Goal: Task Accomplishment & Management: Manage account settings

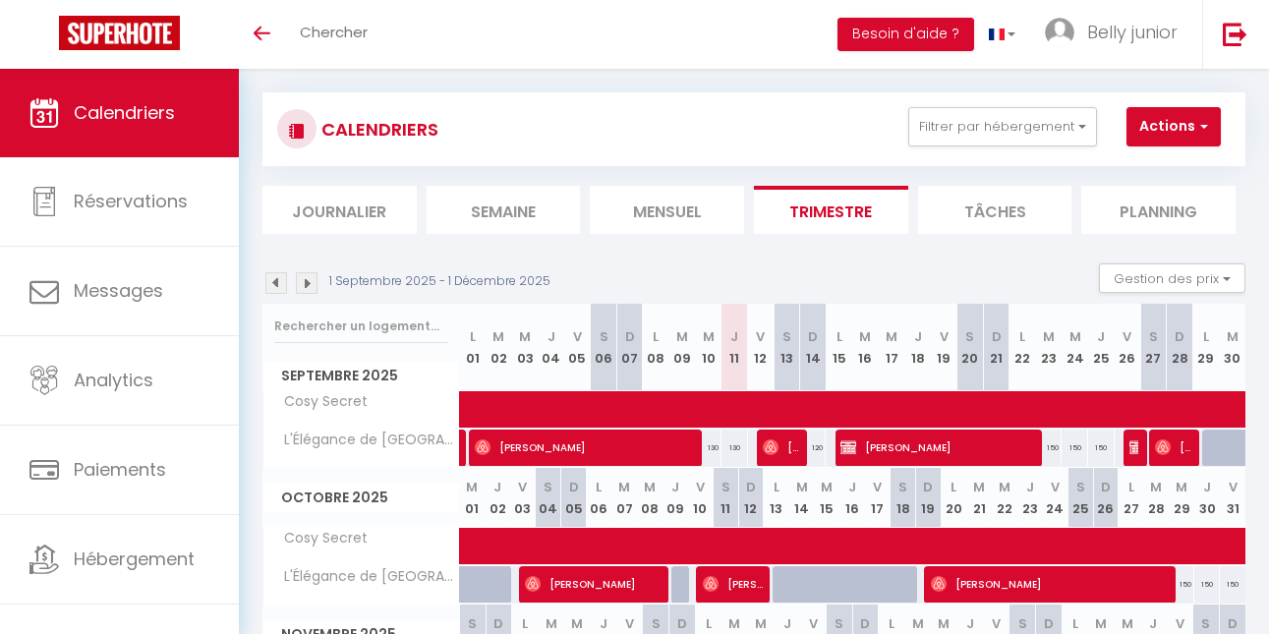
scroll to position [22, 0]
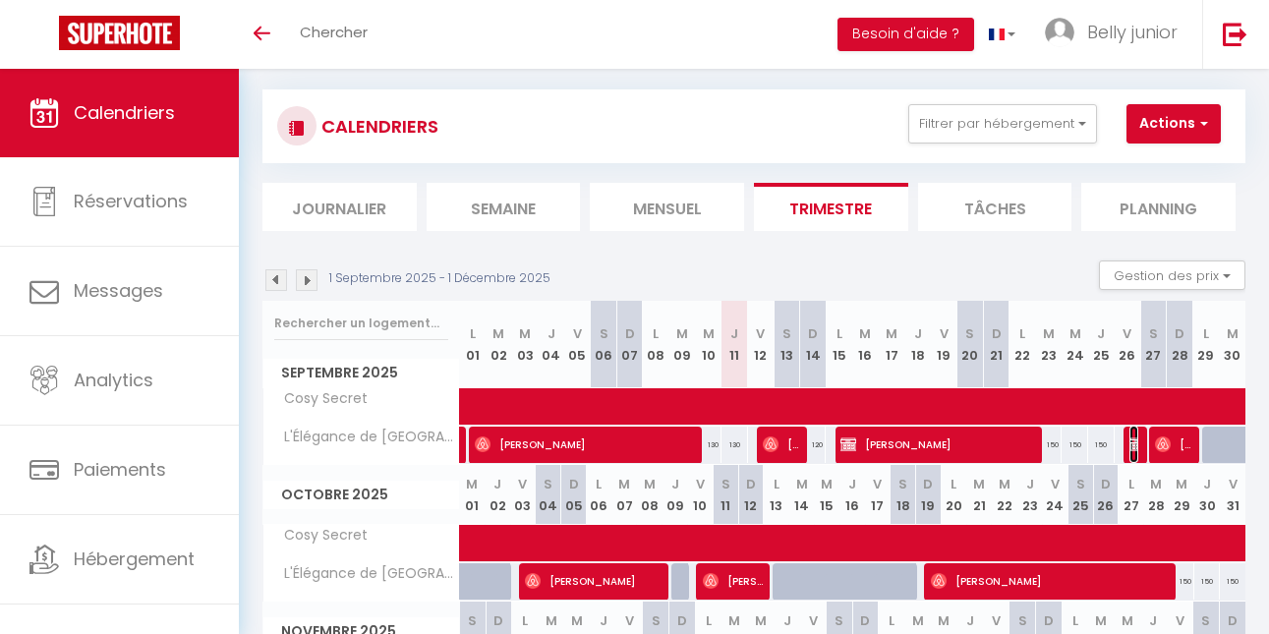
click at [1135, 439] on img at bounding box center [1138, 445] width 16 height 16
select select "OK"
select select "KO"
select select "0"
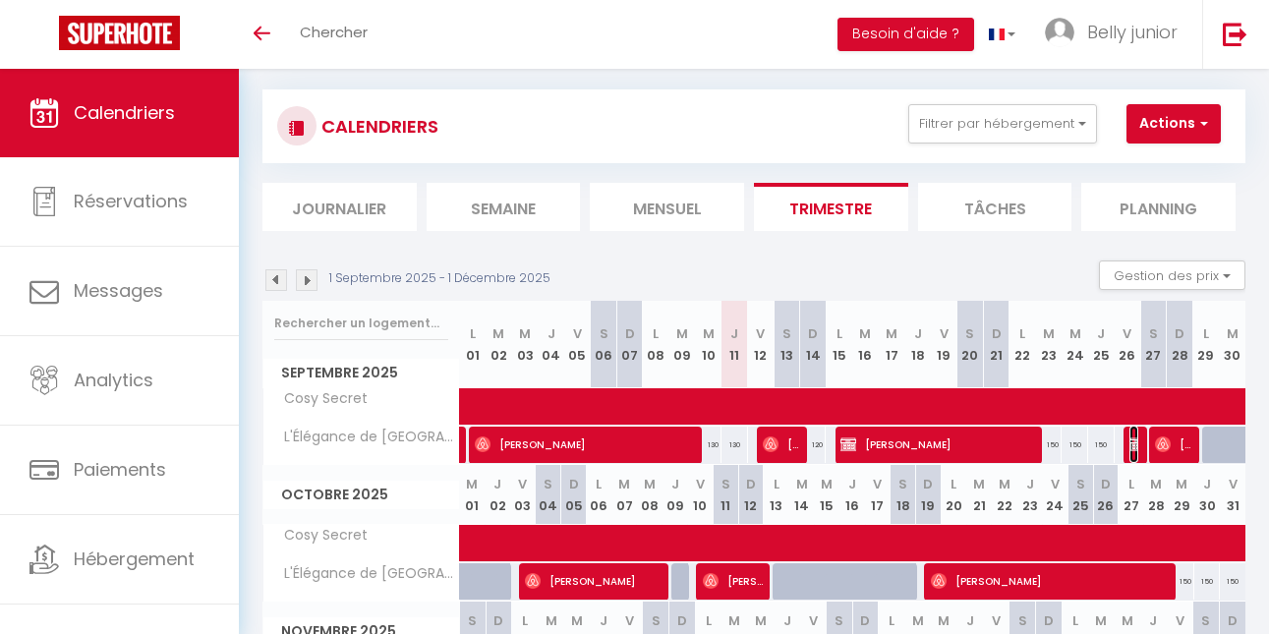
select select "1"
select select
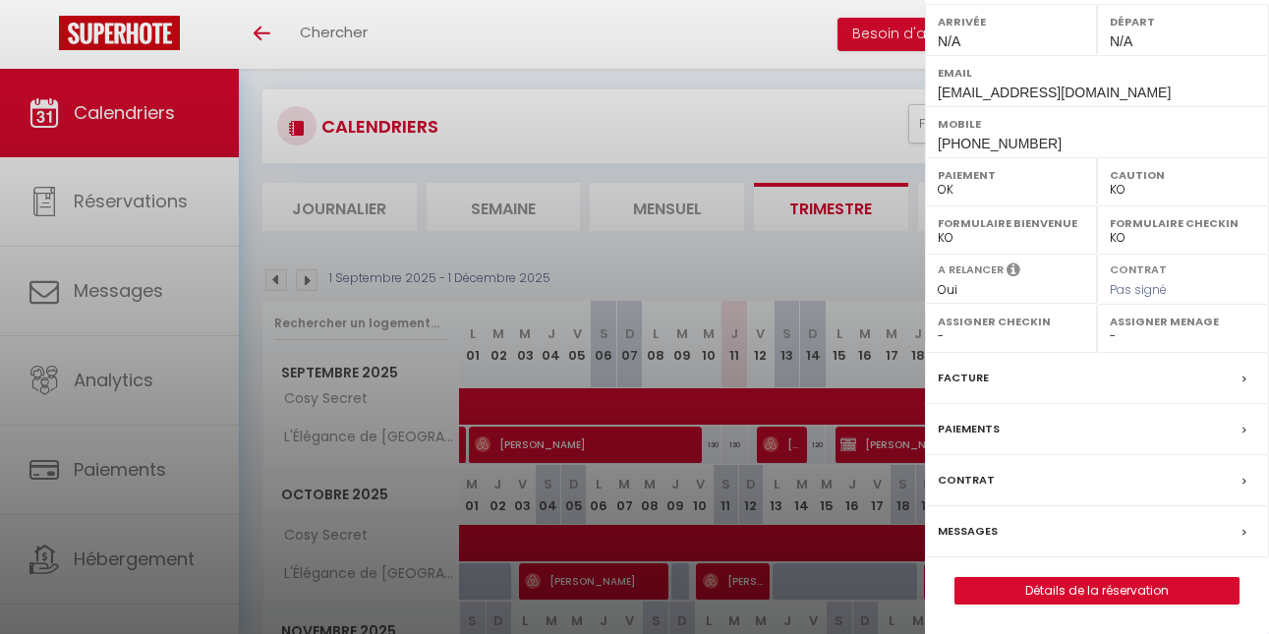
scroll to position [314, 0]
click at [1043, 582] on link "Détails de la réservation" at bounding box center [1097, 591] width 283 height 26
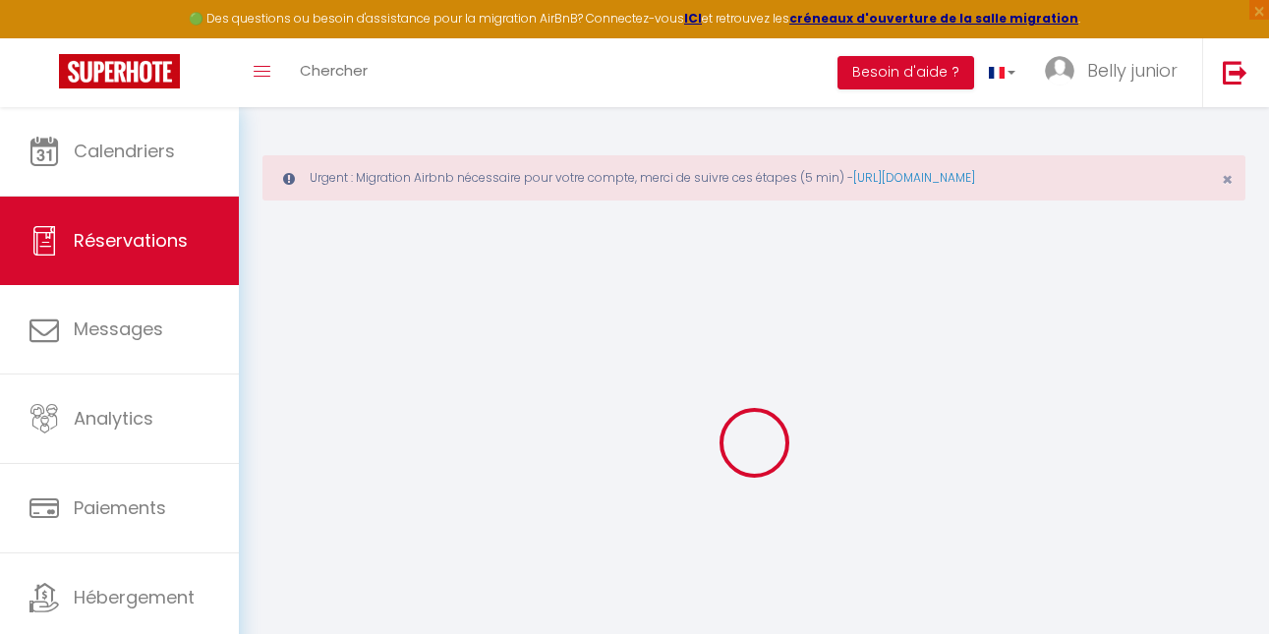
type input "[PERSON_NAME]"
type input "Marsano"
type input "[EMAIL_ADDRESS][DOMAIN_NAME]"
type input "[PHONE_NUMBER]"
select select "CH"
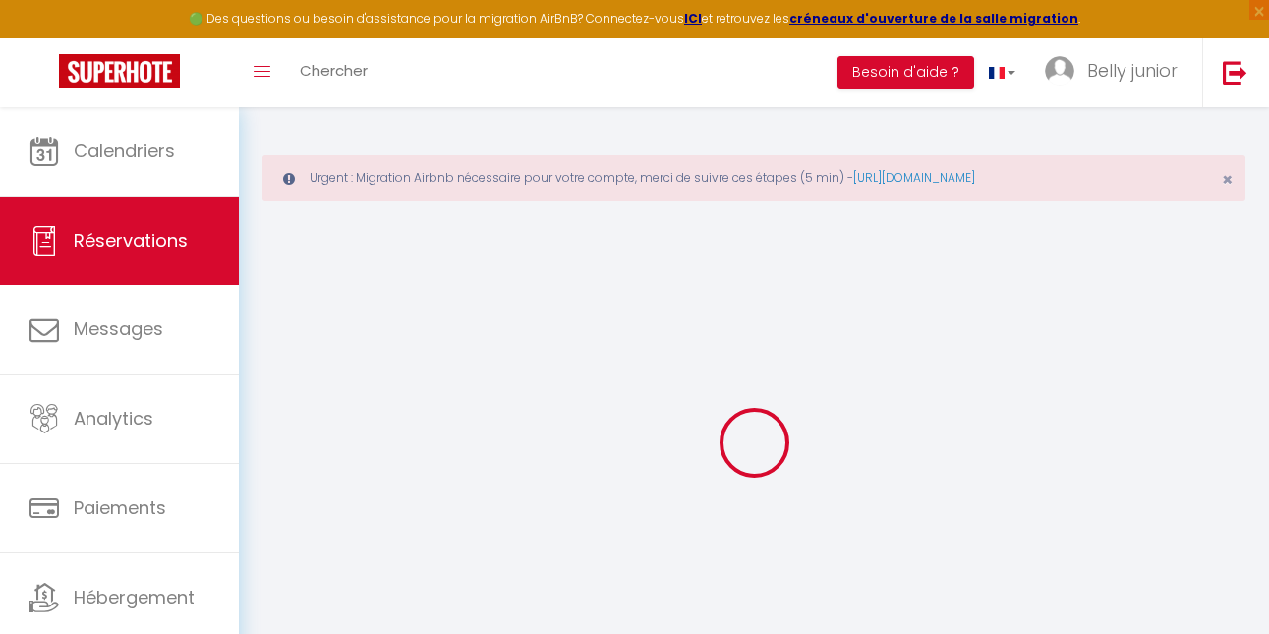
select select "53421"
select select "1"
type input "Ven 26 Septembre 2025"
select select
type input "[DATE]"
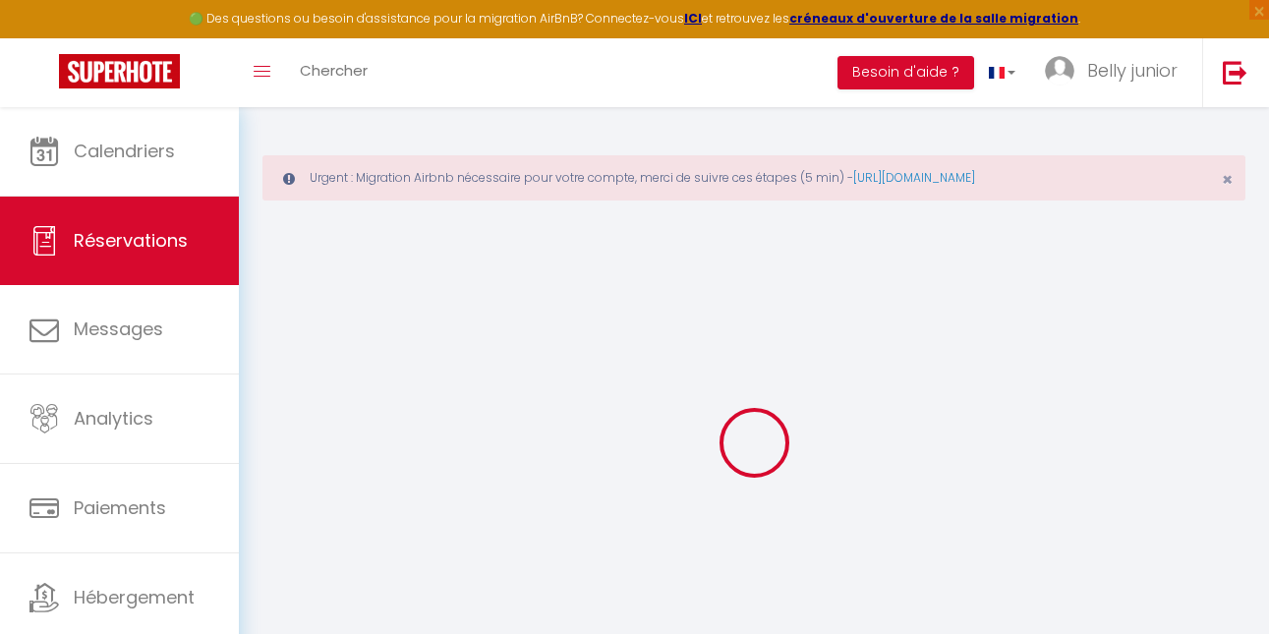
select select
type input "1"
select select "12"
select select
type input "3000"
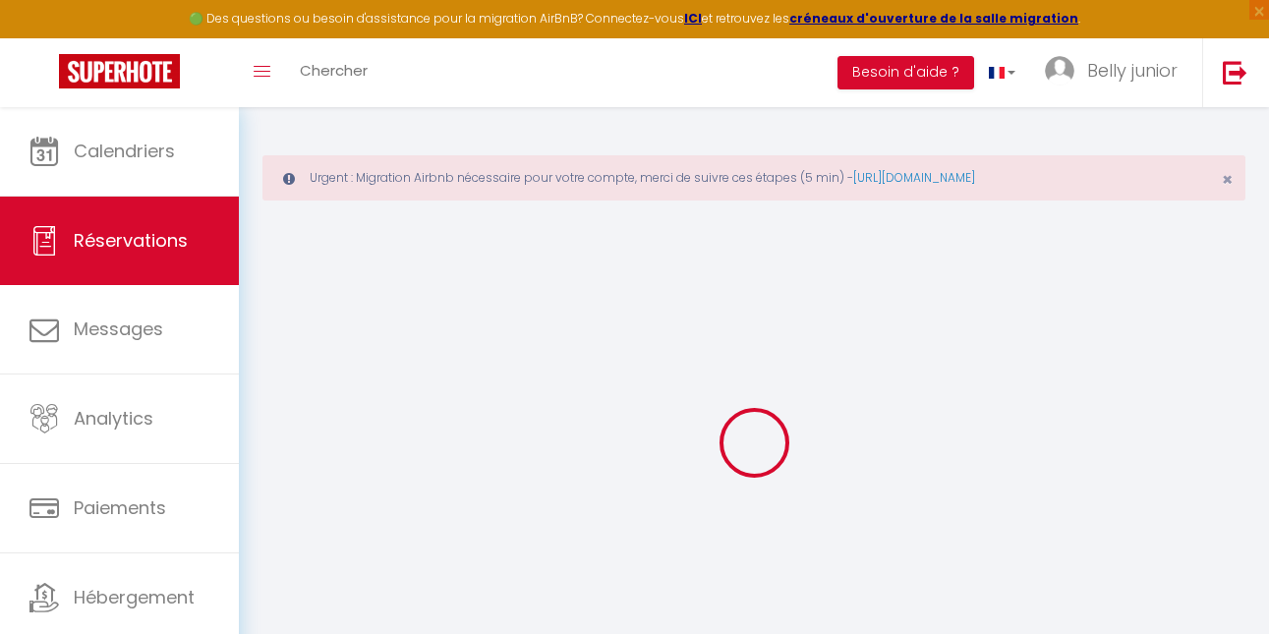
checkbox input "false"
type input "0"
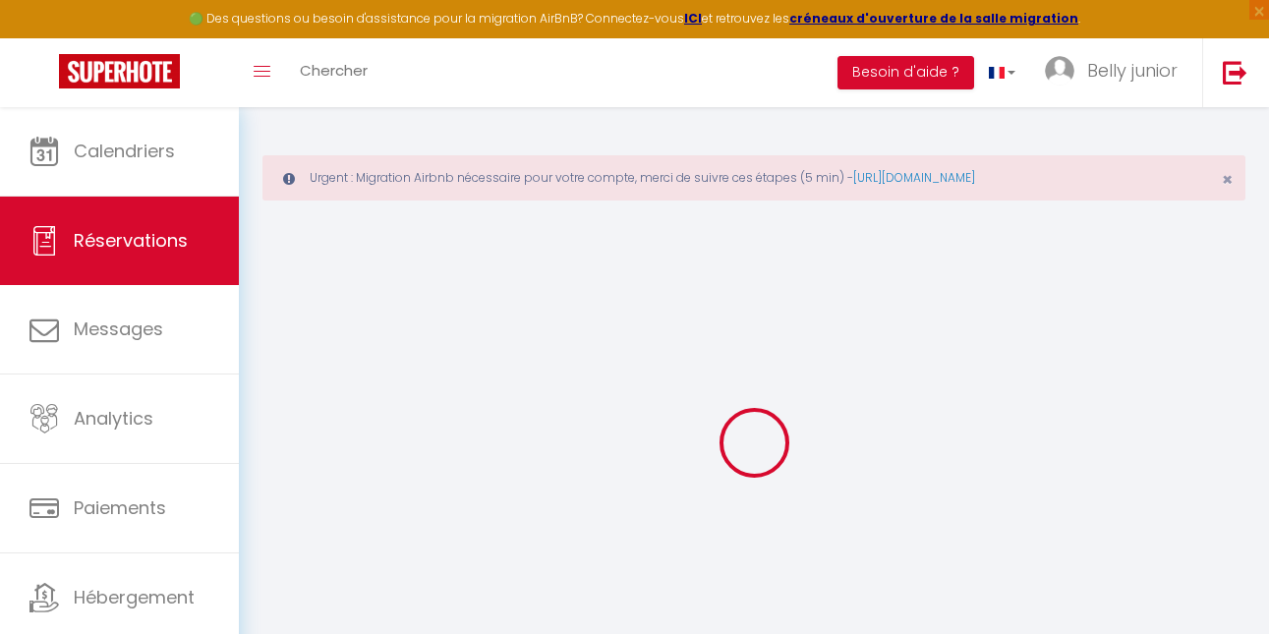
select select
select select "14"
checkbox input "false"
select select
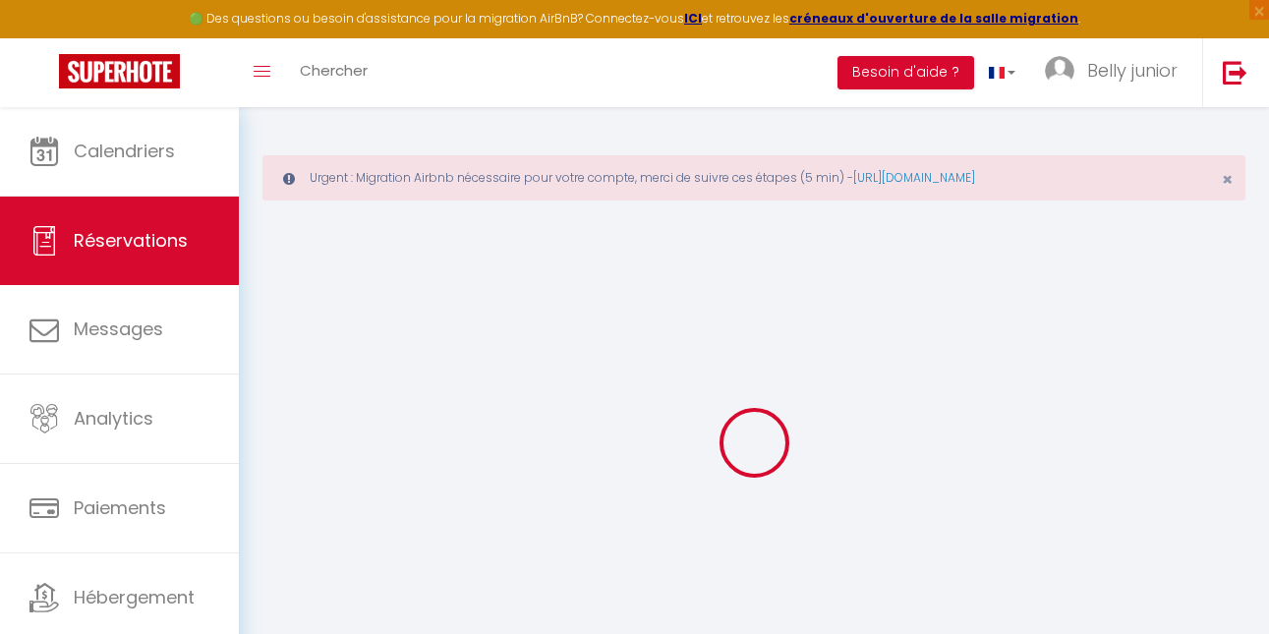
select select
checkbox input "false"
select select
checkbox input "false"
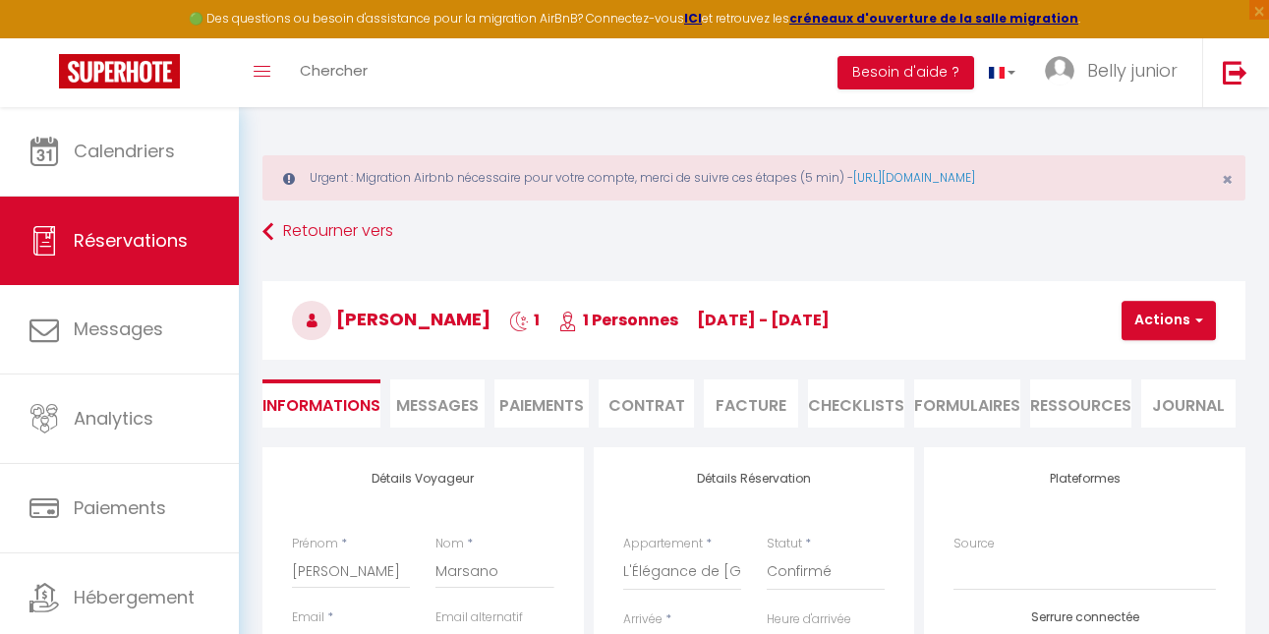
type input "90"
select select
checkbox input "false"
select select
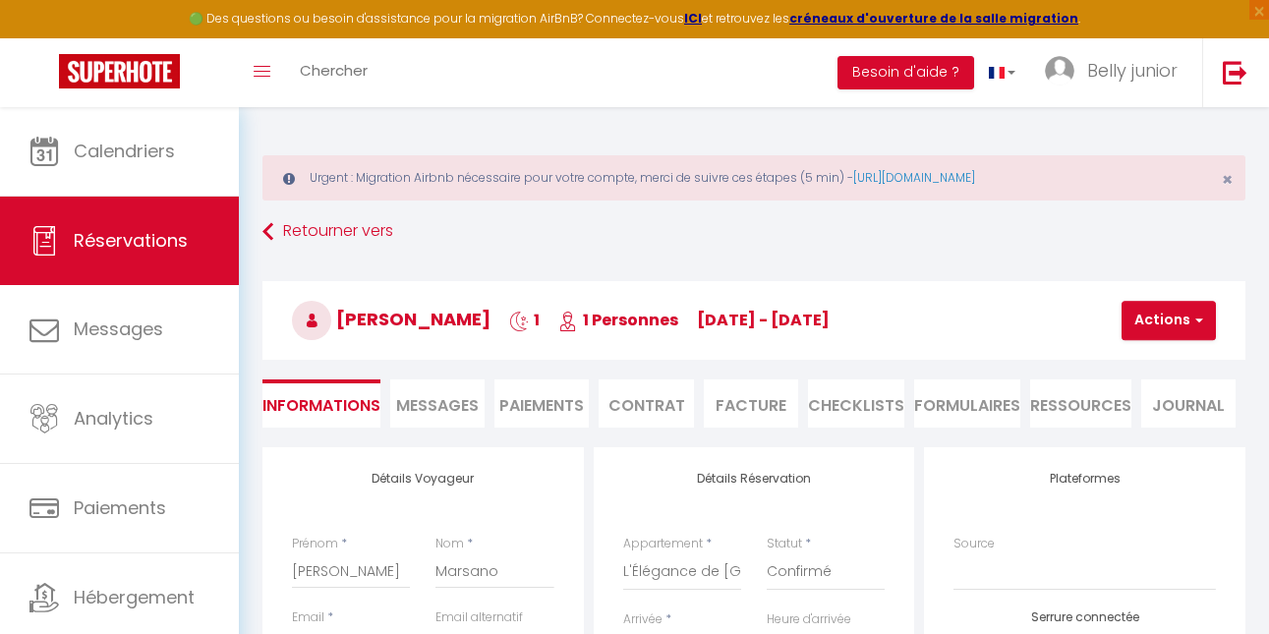
select select
click at [761, 400] on li "Facture" at bounding box center [751, 404] width 94 height 48
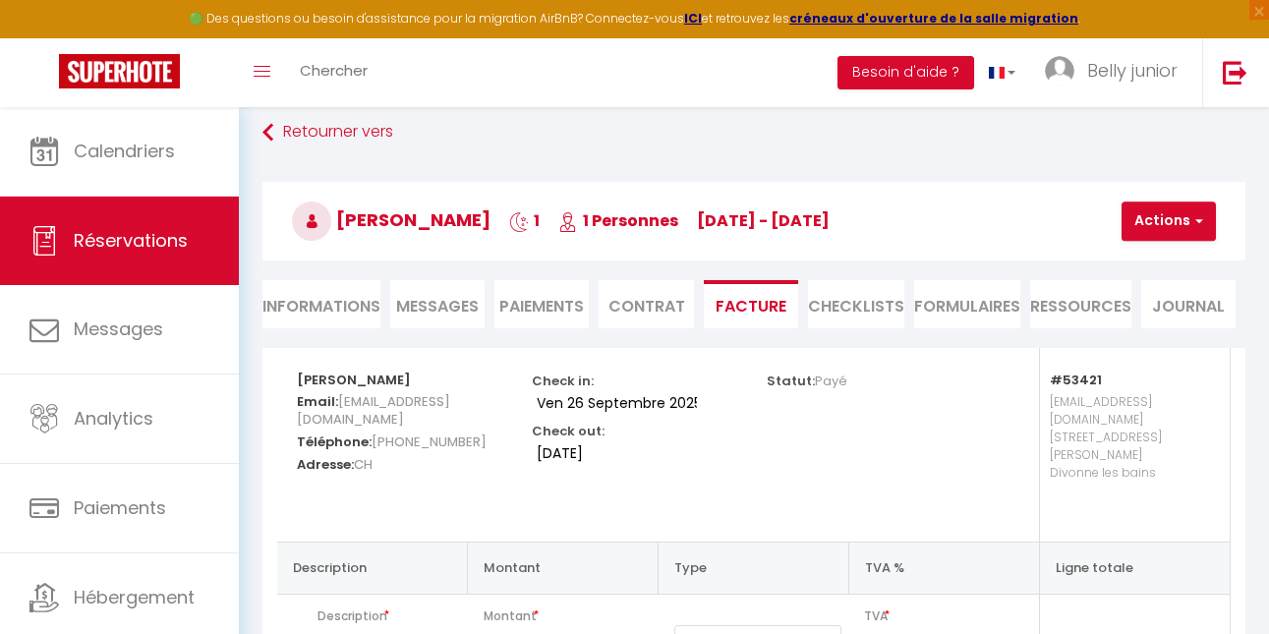
scroll to position [103, 0]
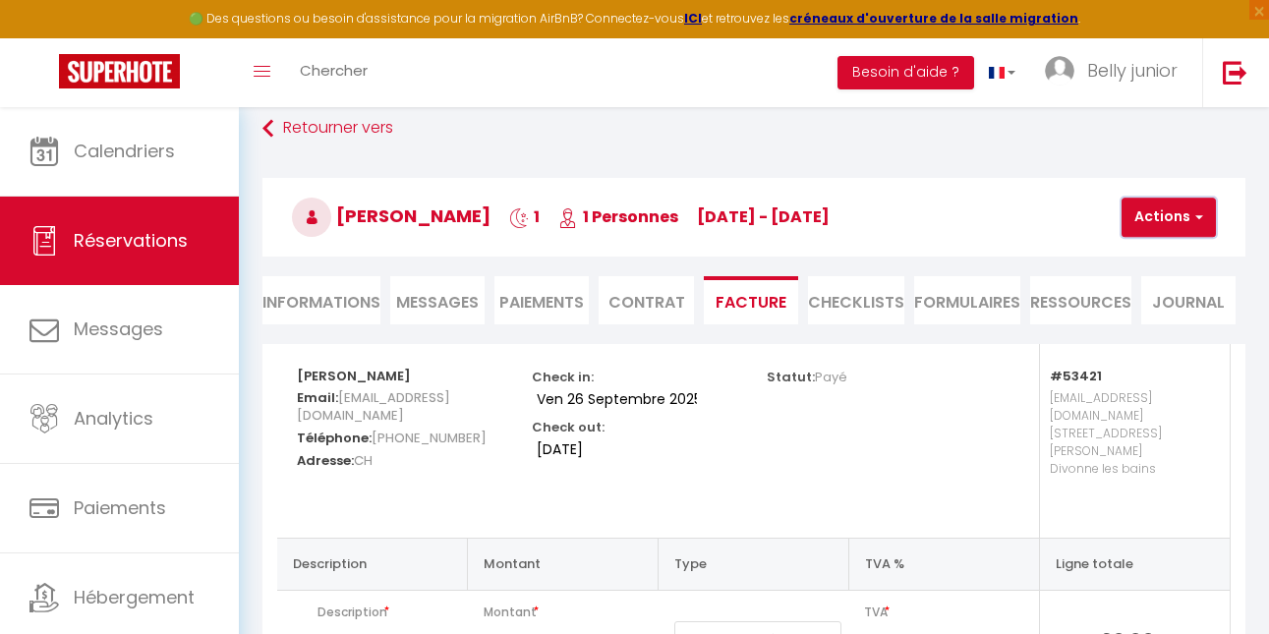
click at [1148, 228] on button "Actions" at bounding box center [1169, 217] width 94 height 39
click at [1165, 288] on link "Aperçu et éditer" at bounding box center [1190, 286] width 165 height 26
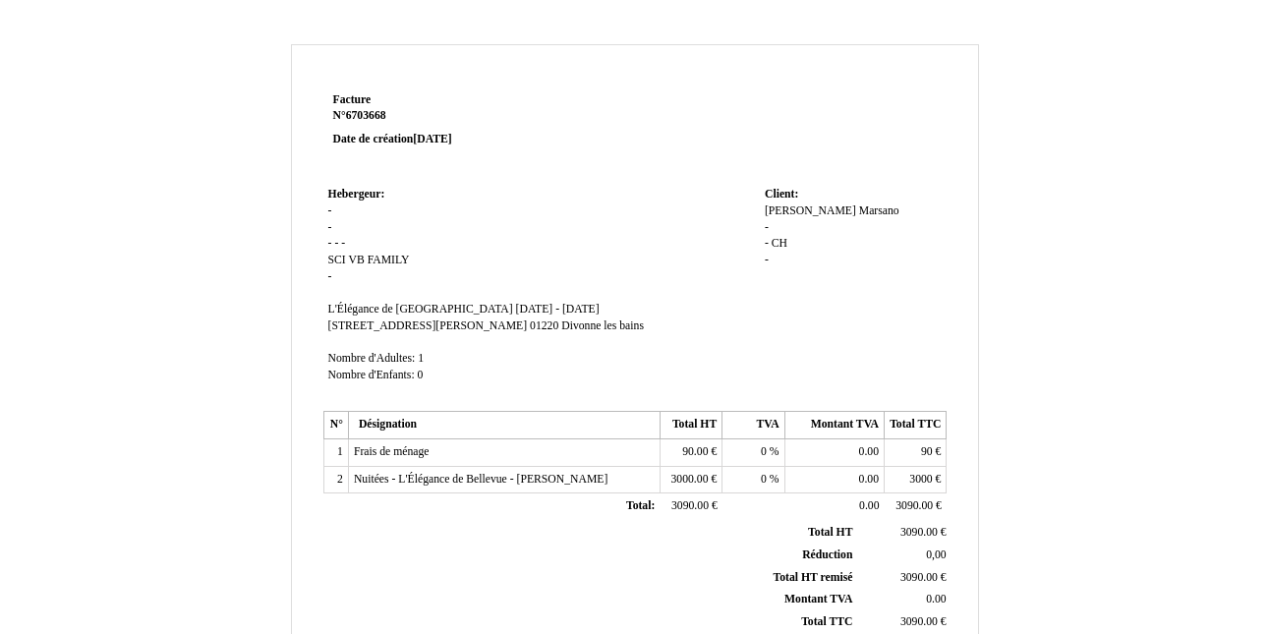
click at [600, 309] on span "[DATE] - [DATE]" at bounding box center [558, 309] width 84 height 13
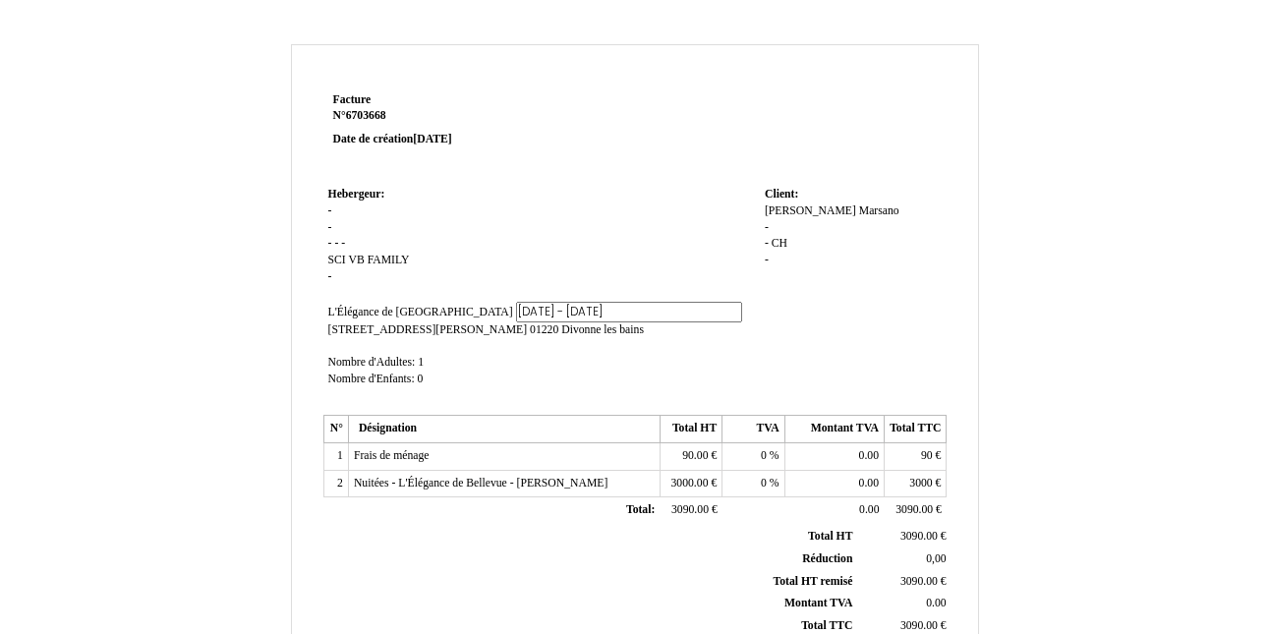
scroll to position [0, 39]
drag, startPoint x: 526, startPoint y: 315, endPoint x: 545, endPoint y: 315, distance: 18.7
click at [545, 314] on input "[DATE] - [DATE]" at bounding box center [629, 312] width 226 height 21
click at [545, 315] on input "[DATE] - [DATE]" at bounding box center [629, 312] width 226 height 21
click at [596, 324] on td "Hebergeur: Hebergeur: - - - - - SCI SCI VB FAMILY VB FAMILY - SIRET L'Élégance …" at bounding box center [542, 296] width 437 height 228
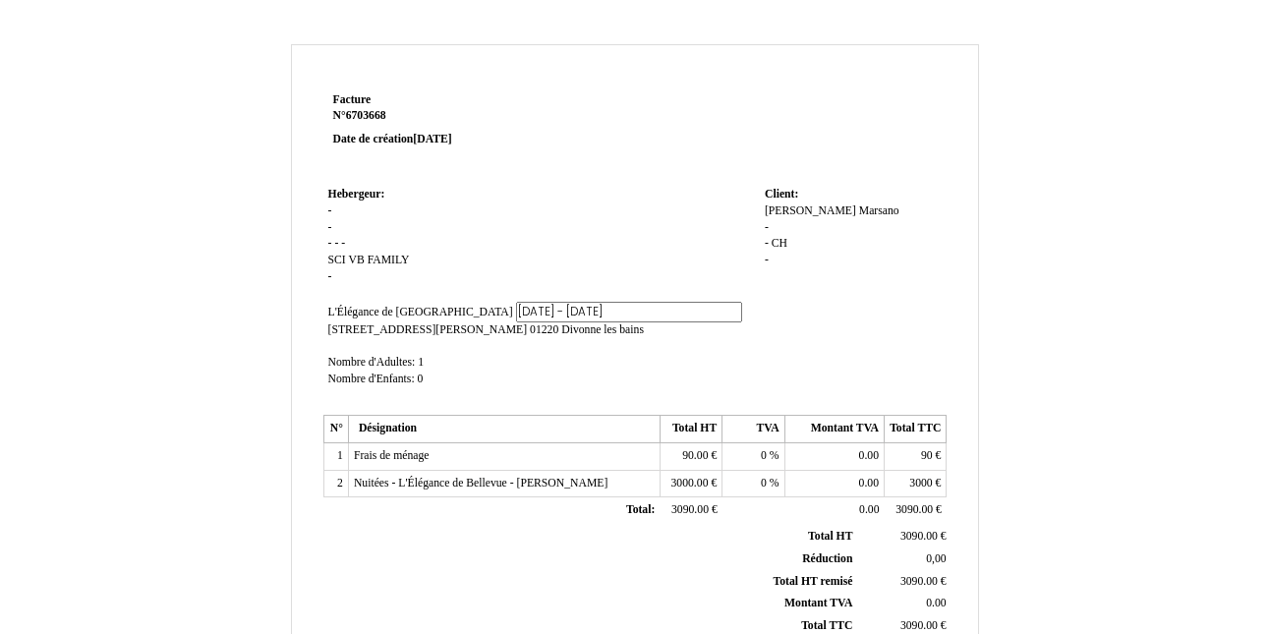
scroll to position [0, 0]
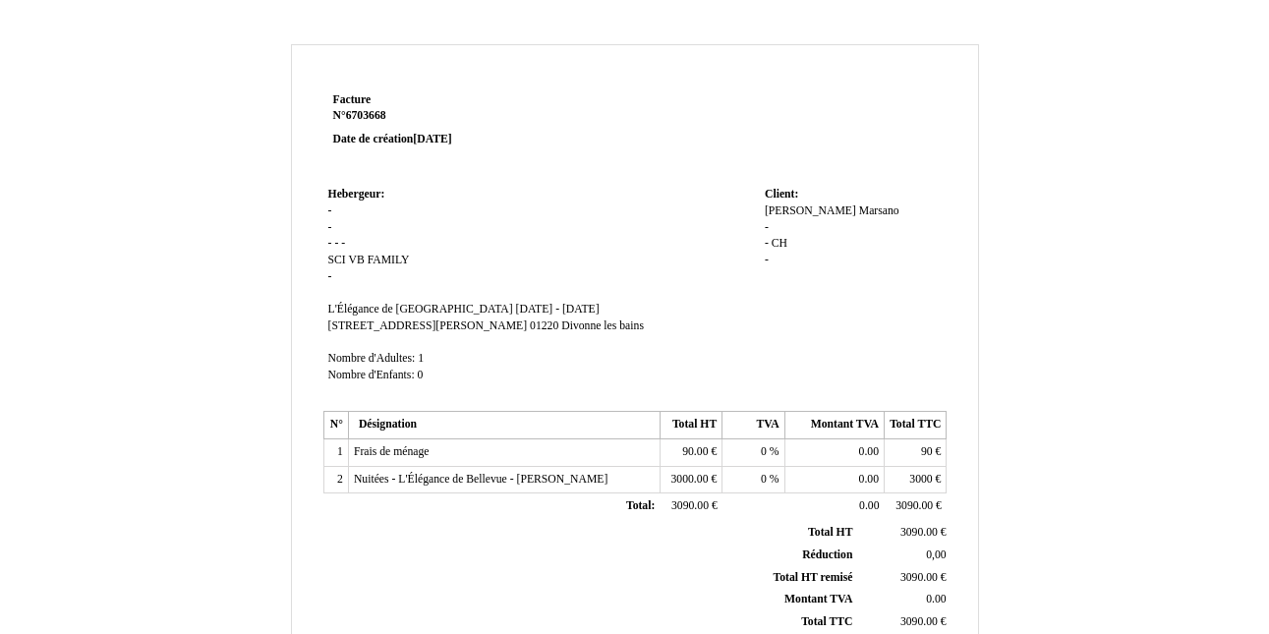
click at [614, 318] on td "Hebergeur: Hebergeur: - - - - - SCI SCI VB FAMILY VB FAMILY - SIRET L'Élégance …" at bounding box center [542, 294] width 437 height 224
click at [597, 307] on span "[DATE] - [DATE]" at bounding box center [558, 309] width 84 height 13
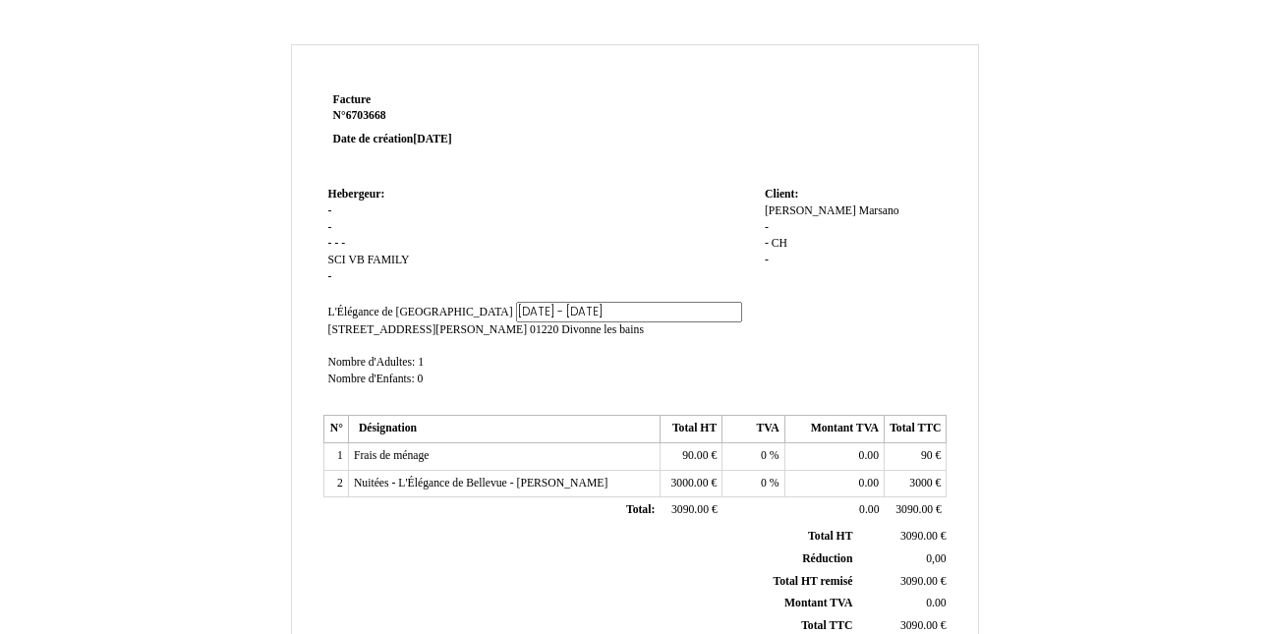
scroll to position [0, 150]
drag, startPoint x: 510, startPoint y: 315, endPoint x: 524, endPoint y: 315, distance: 13.8
click at [524, 315] on input "[DATE] - [DATE]" at bounding box center [629, 312] width 226 height 21
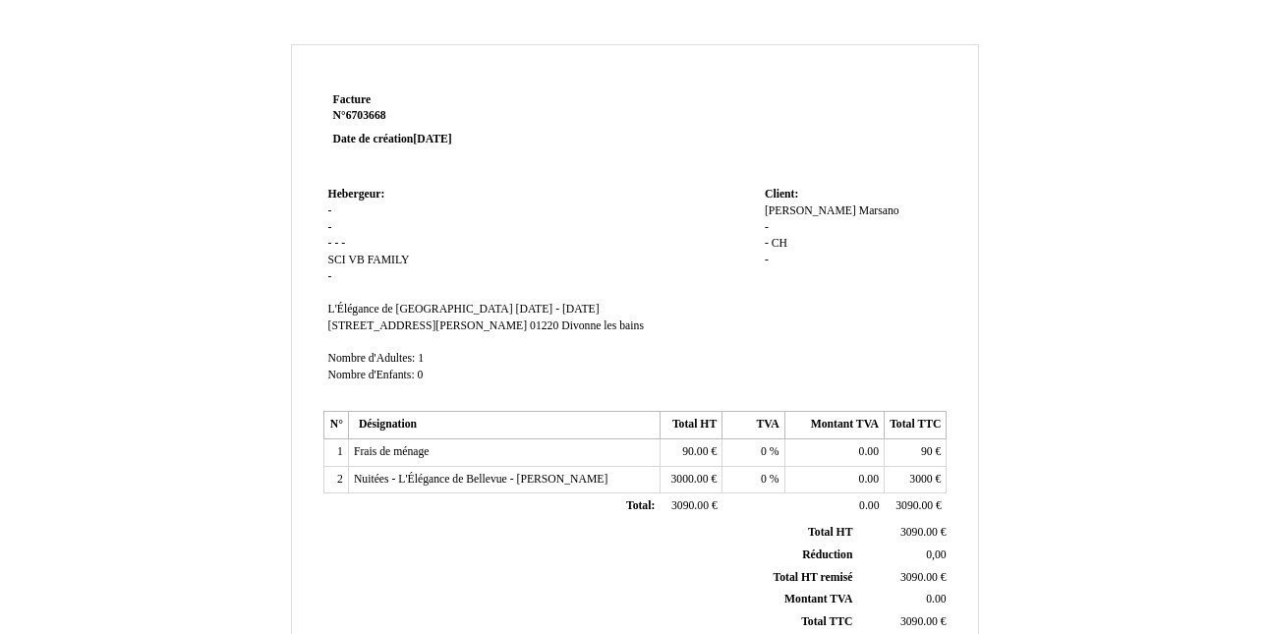
click at [660, 225] on td "Hebergeur: Hebergeur: - - - - - SCI SCI VB FAMILY VB FAMILY - SIRET L'Élégance …" at bounding box center [542, 294] width 437 height 224
click at [580, 307] on span "[DATE] - [DATE]" at bounding box center [558, 309] width 84 height 13
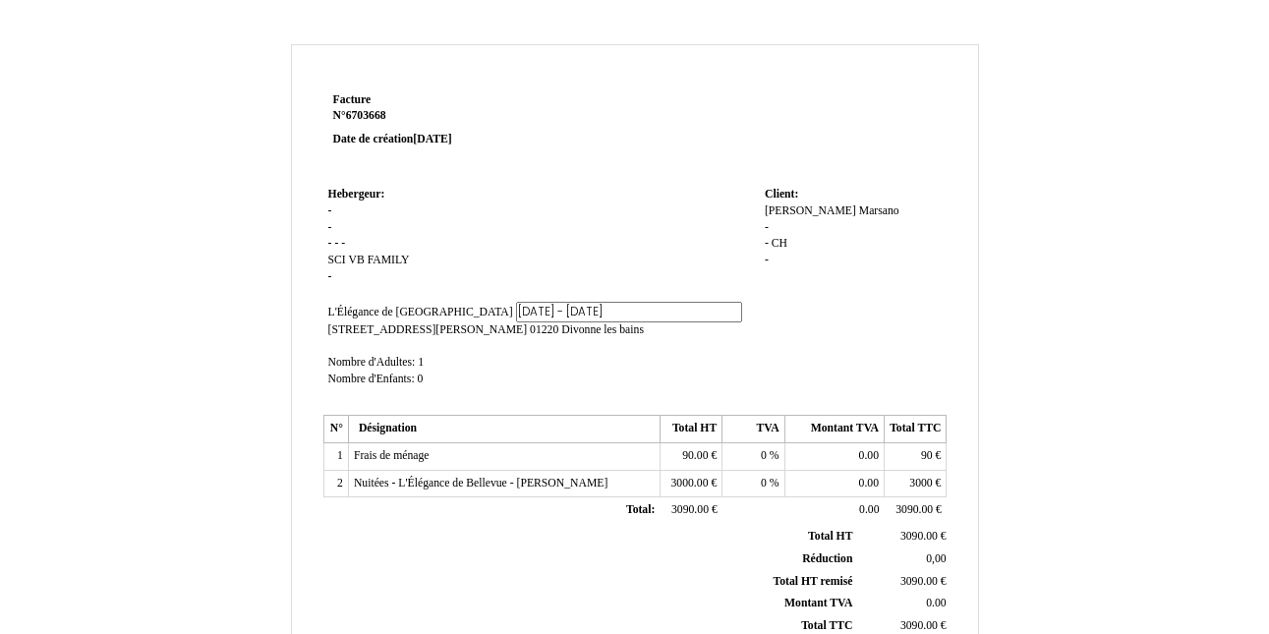
scroll to position [0, 130]
click at [516, 314] on input "ve 26 septembre 2025 - sa 19 octobre 2025" at bounding box center [629, 312] width 226 height 21
type input "ve 26 septembre 2025 - di 19 octobre 2025"
click at [514, 224] on td "Hebergeur: Hebergeur: - - - - - SCI SCI VB FAMILY VB FAMILY - SIRET L'Élégance …" at bounding box center [542, 296] width 437 height 228
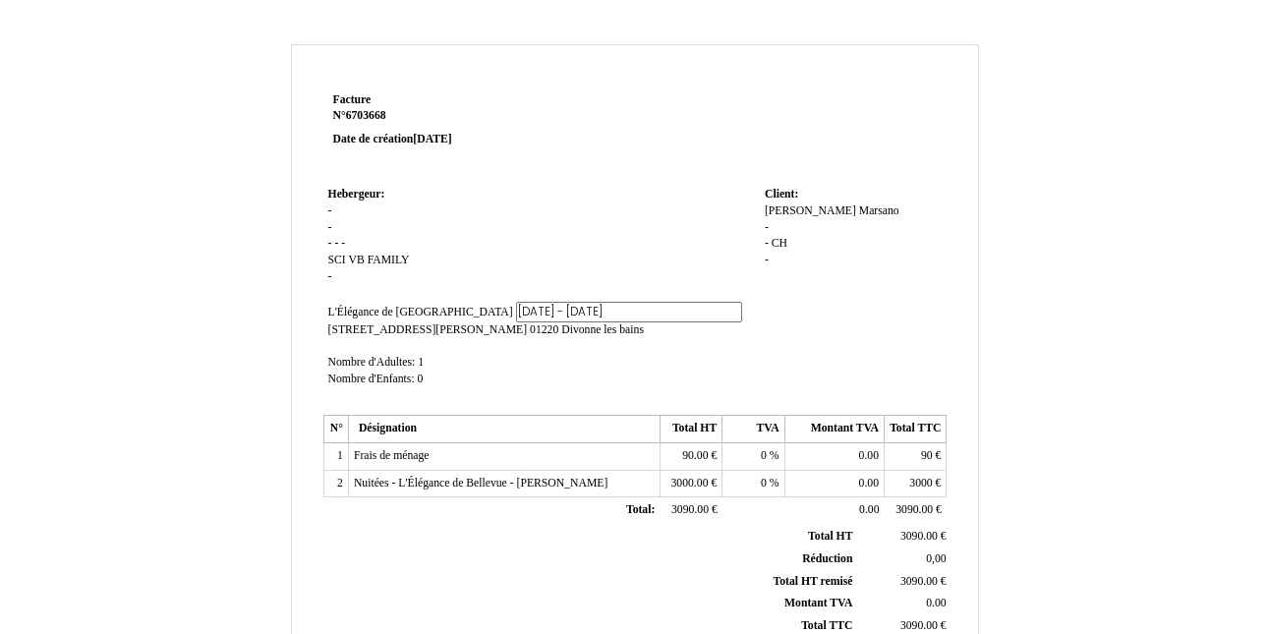
scroll to position [0, 0]
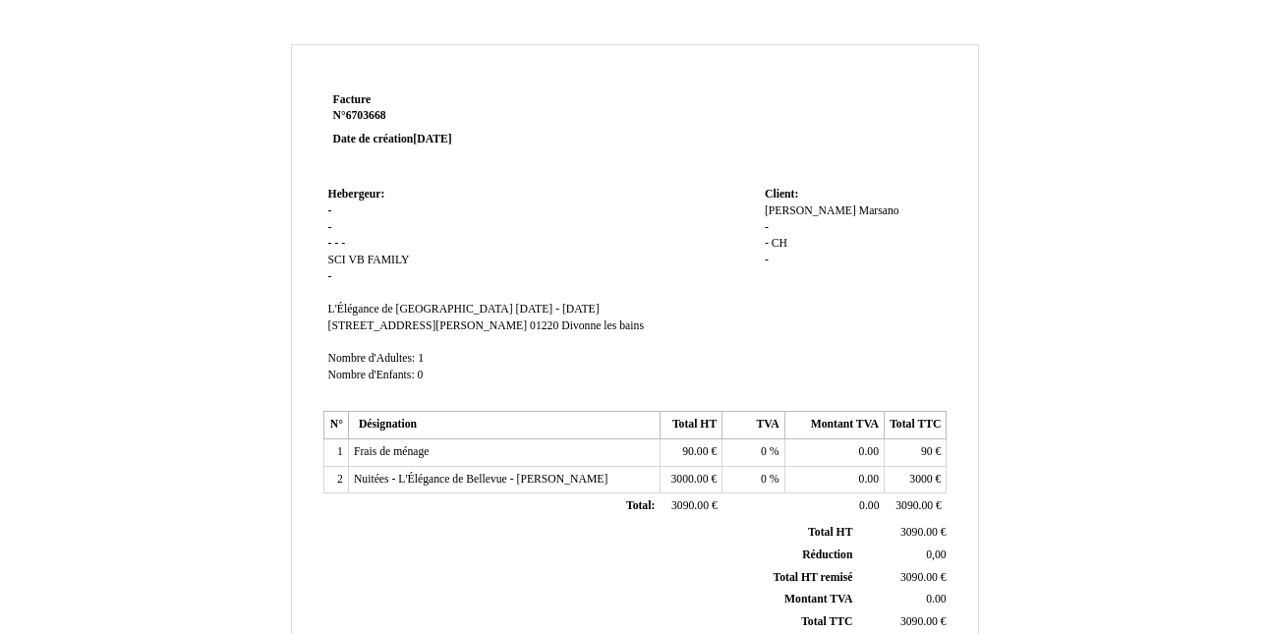
click at [409, 257] on span "VB FAMILY" at bounding box center [378, 260] width 61 height 13
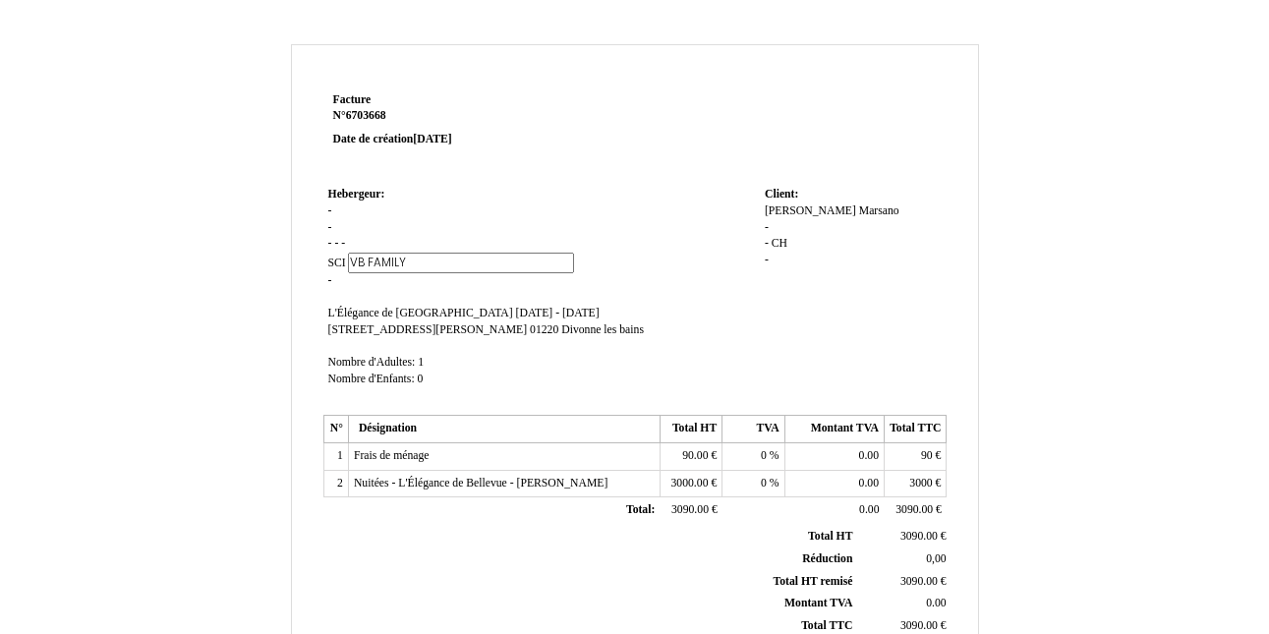
click at [409, 257] on input "VB FAMILY" at bounding box center [461, 263] width 226 height 21
click at [422, 258] on input "VB FAMILY" at bounding box center [461, 263] width 226 height 21
click at [339, 205] on td "Hebergeur: Hebergeur: - - - - - SCI SCI VB FAMILY VB FAMILY - SIRET L'Élégance …" at bounding box center [542, 296] width 437 height 228
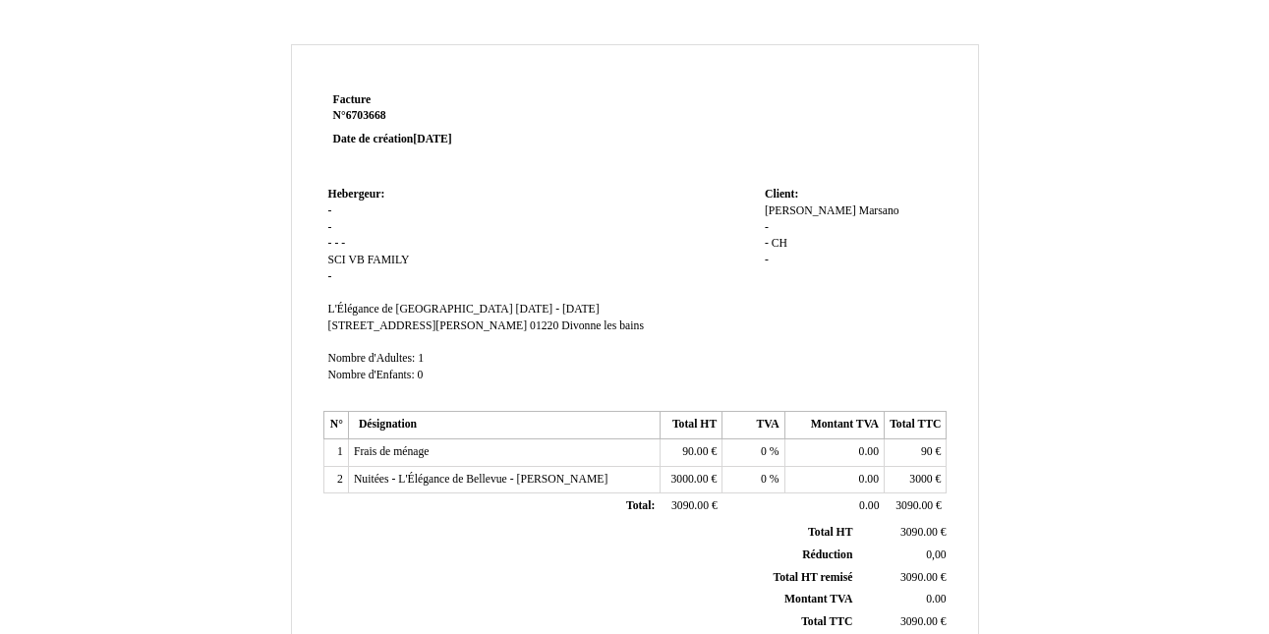
click at [329, 210] on span "-" at bounding box center [330, 211] width 4 height 13
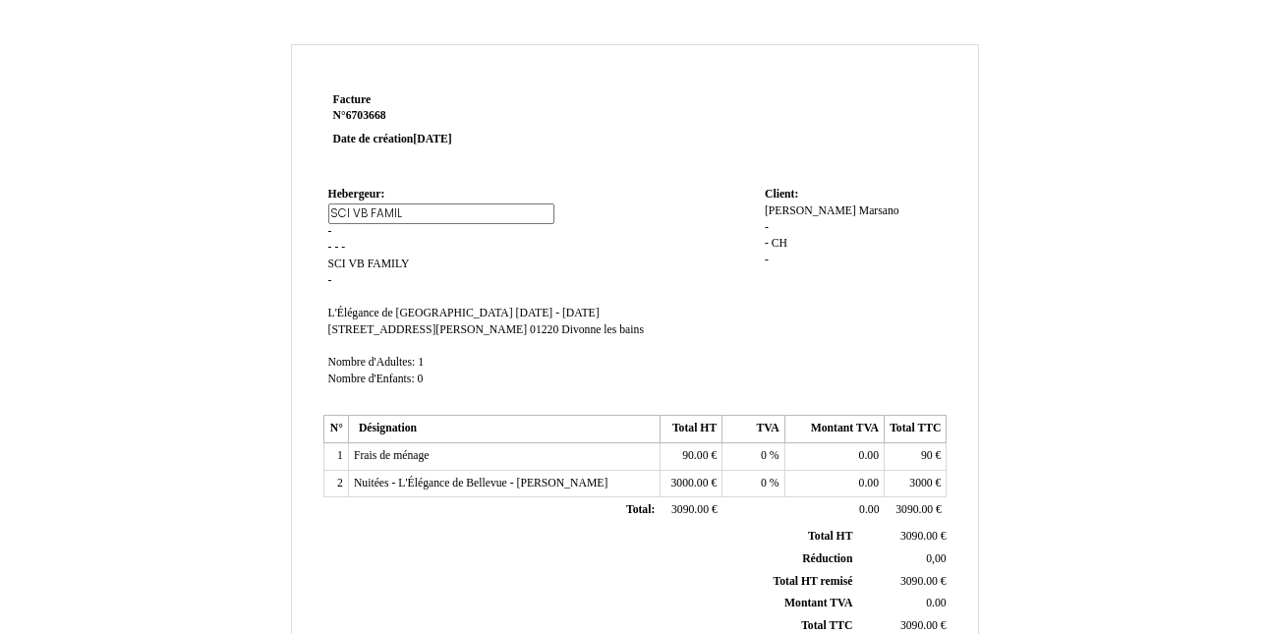
type input "SCI VB FAMILY"
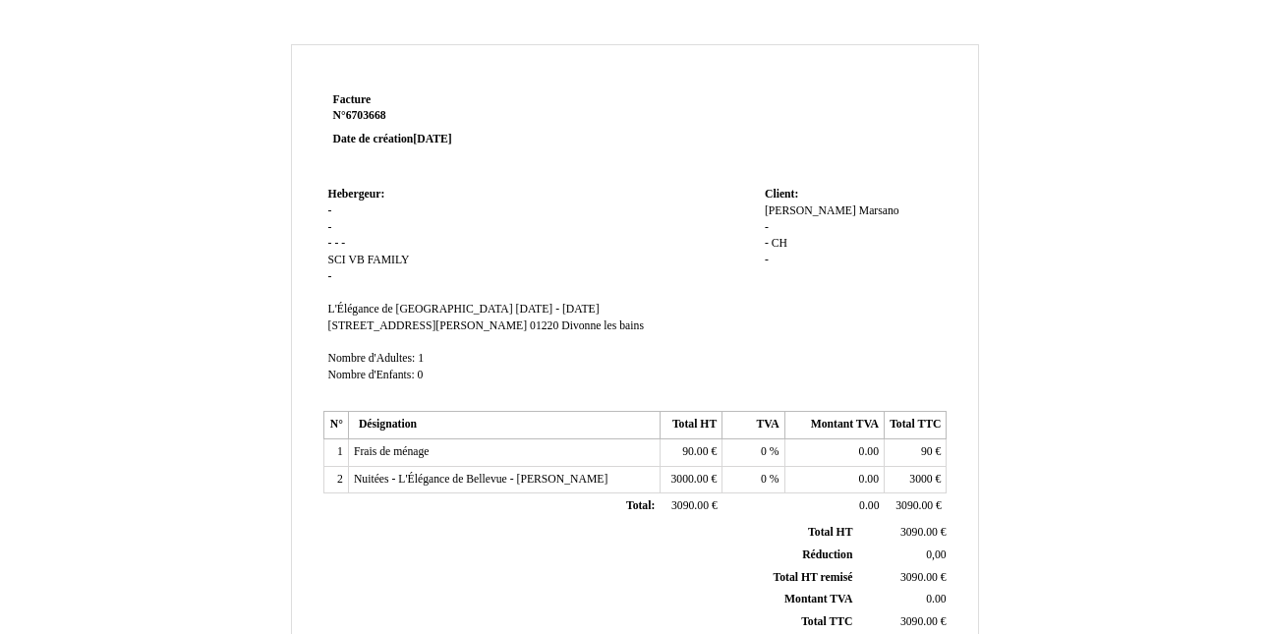
click at [402, 266] on span "VB FAMILY" at bounding box center [378, 260] width 61 height 13
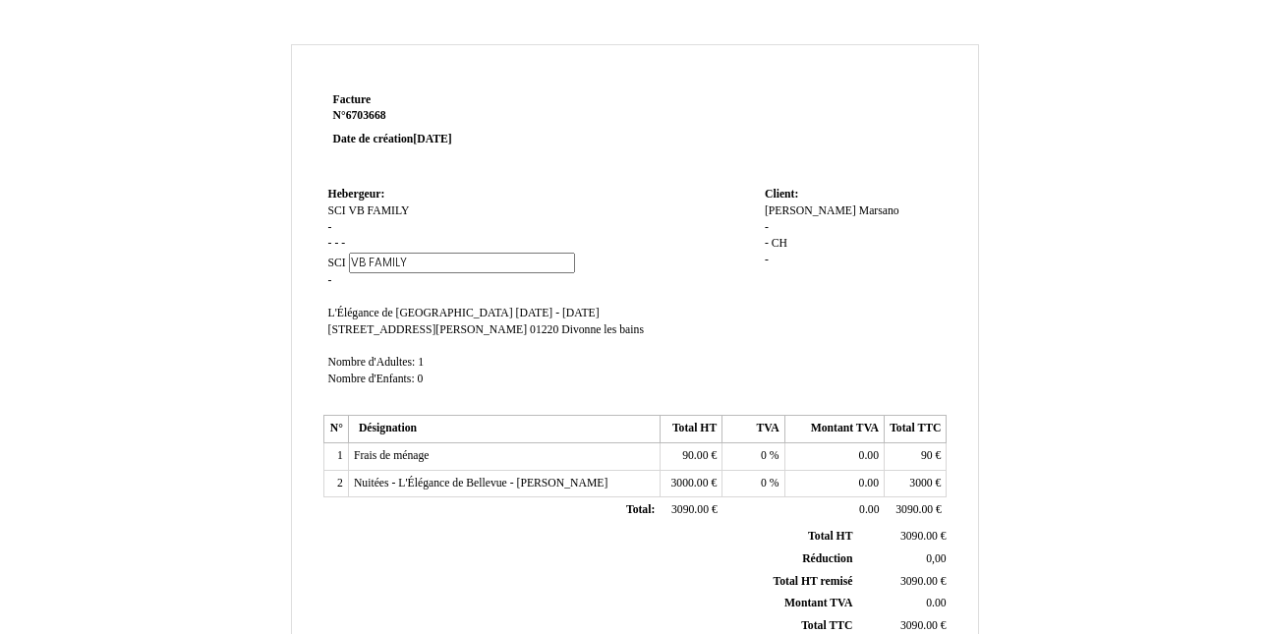
drag, startPoint x: 408, startPoint y: 263, endPoint x: 335, endPoint y: 263, distance: 72.8
click at [335, 263] on span "SCI SCI VB FAMILY VB FAMILY" at bounding box center [451, 263] width 247 height 13
click at [340, 259] on span "SCI" at bounding box center [337, 263] width 18 height 13
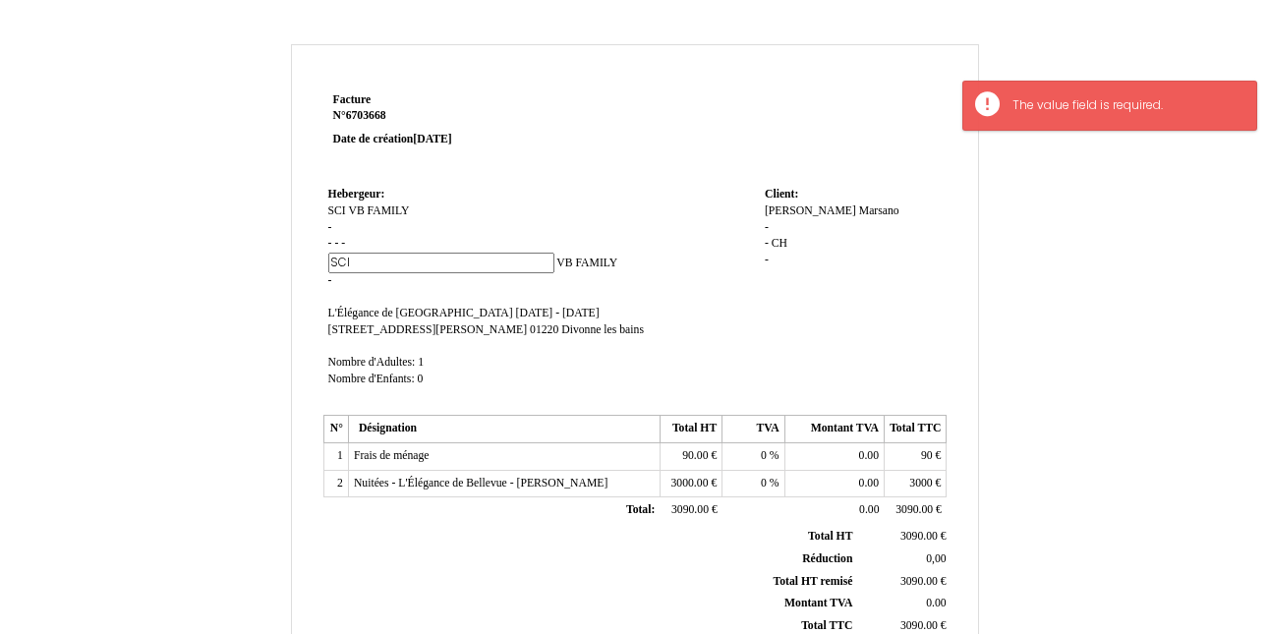
click at [439, 237] on td "Hebergeur: Hebergeur: SCI VB FAMILY SCI VB FAMILY - - - - SCI SCI VB FAMILY VB …" at bounding box center [542, 296] width 437 height 228
click at [667, 267] on td "Hebergeur: Hebergeur: SCI VB FAMILY SCI VB FAMILY - - - - SCI SCI VB FAMILY VB …" at bounding box center [542, 296] width 437 height 228
click at [737, 326] on td "Hebergeur: Hebergeur: SCI VB FAMILY SCI VB FAMILY - - - - SCI SCI VB FAMILY VB …" at bounding box center [542, 296] width 437 height 228
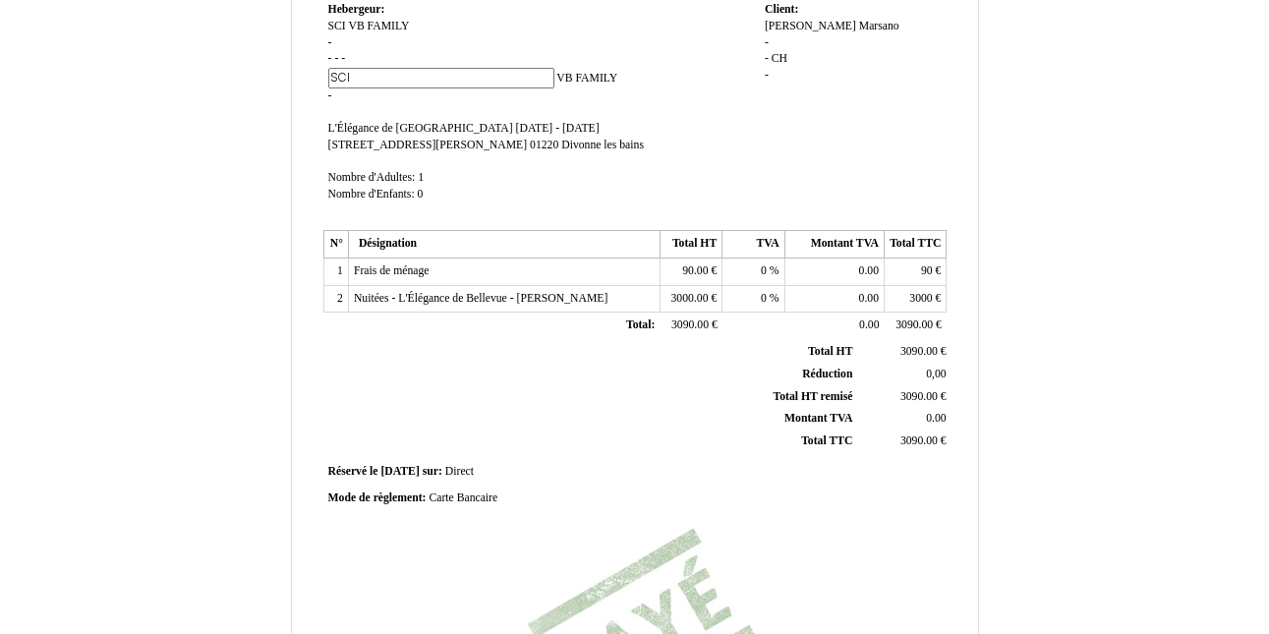
scroll to position [210, 0]
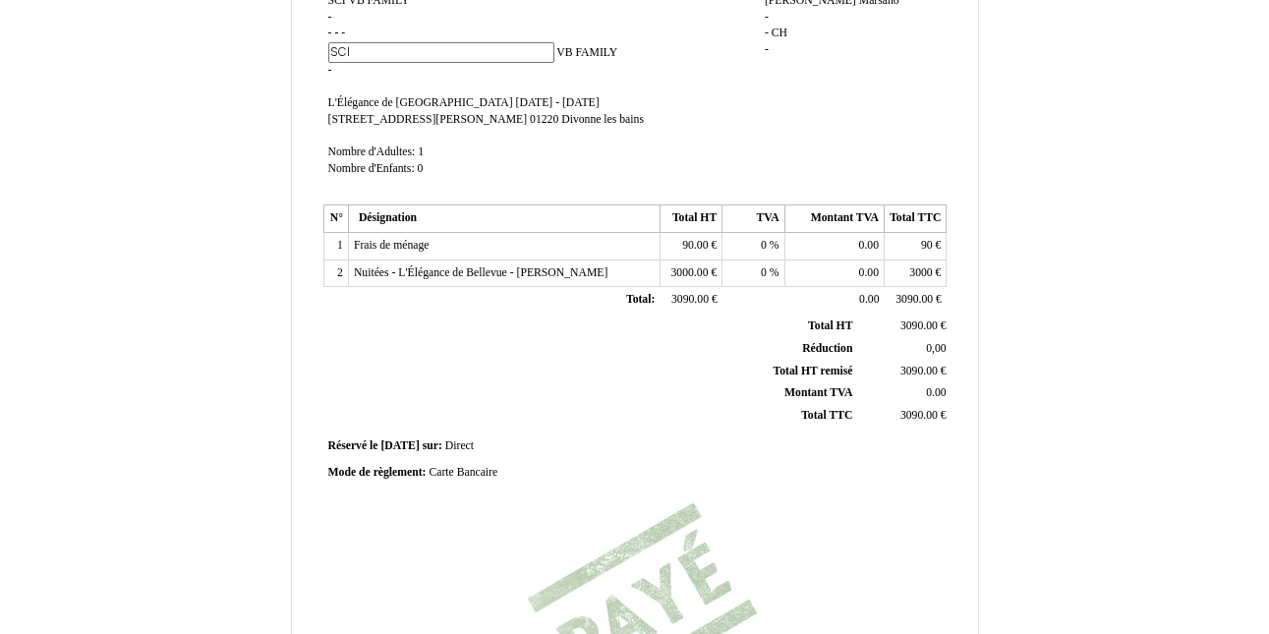
click at [562, 269] on span "Nuitées - L'Élégance de Bellevue - [PERSON_NAME]" at bounding box center [481, 272] width 255 height 13
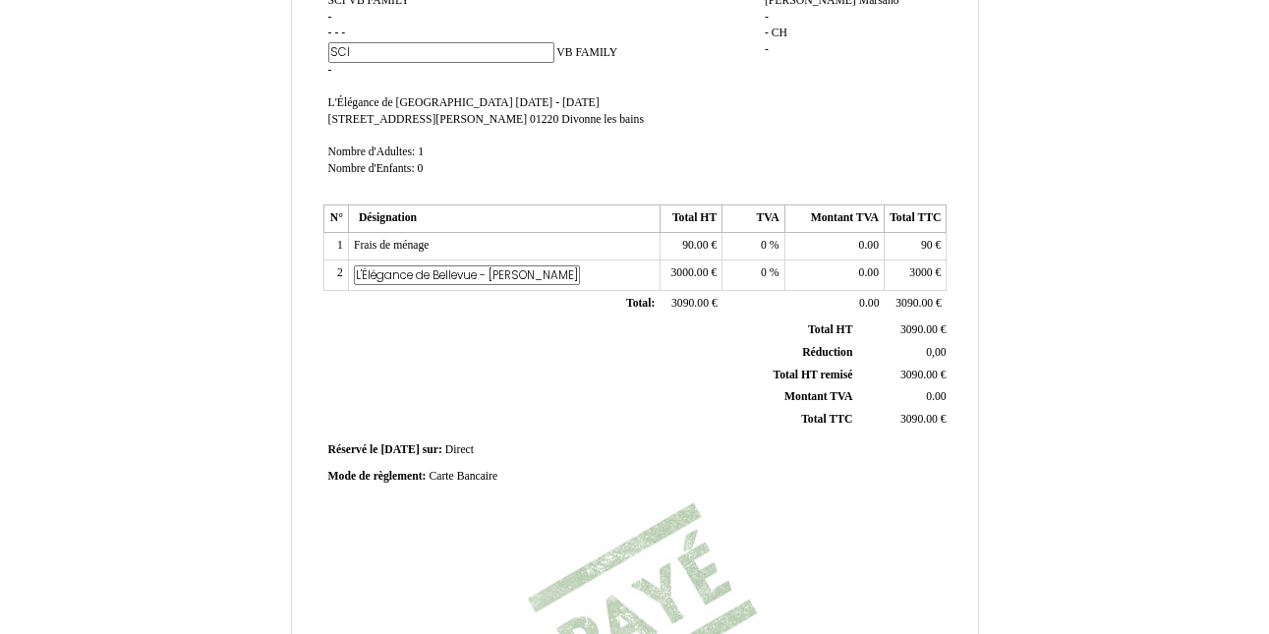
scroll to position [0, 0]
click at [577, 281] on td "Nuitées - L'Élégance de Bellevue - Jean-Luc Marsano Nuitées - L'Élégance de Bel…" at bounding box center [504, 275] width 312 height 31
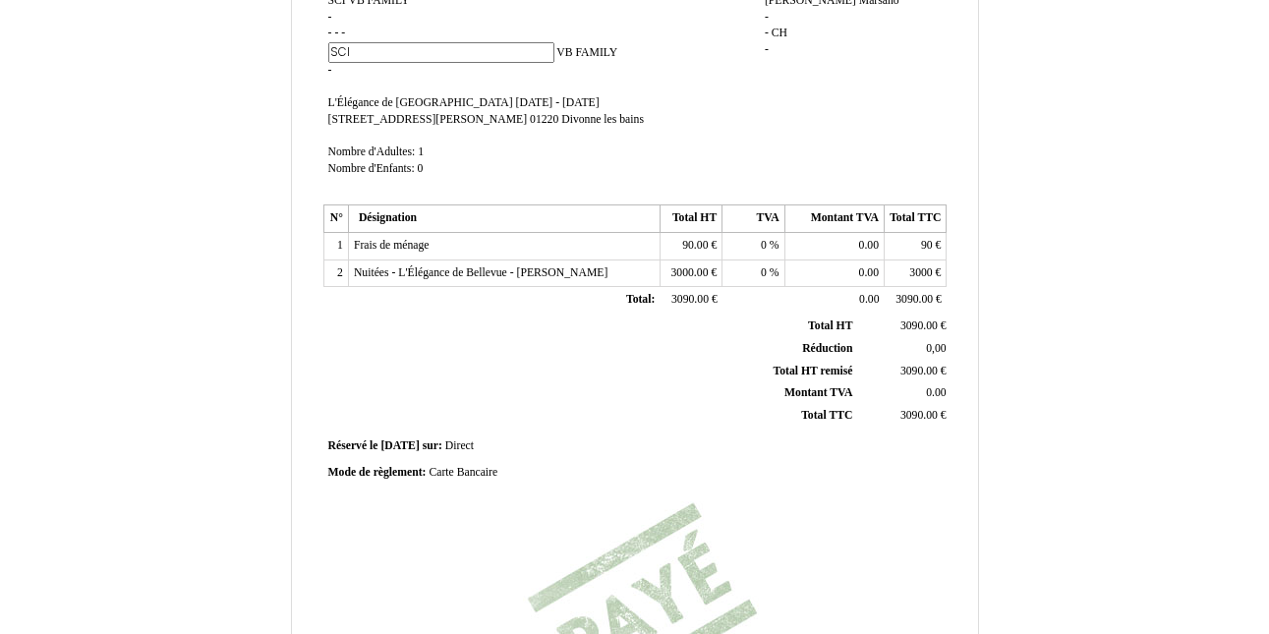
click at [606, 281] on td "Nuitées - L'Élégance de Bellevue - Jean-Luc Marsano Nuitées - L'Élégance de Bel…" at bounding box center [504, 274] width 312 height 28
click at [622, 275] on td "Nuitées - L'Élégance de Bellevue - Jean-Luc Marsano Nuitées - L'Élégance de Bel…" at bounding box center [504, 274] width 312 height 28
drag, startPoint x: 343, startPoint y: 276, endPoint x: 350, endPoint y: 327, distance: 51.6
click at [350, 327] on div "Facture Facture N° 6703668 6703668 Date de création 09 September 2025 Hebergeur…" at bounding box center [635, 341] width 630 height 929
click at [432, 321] on th "Total HT Total HT" at bounding box center [591, 327] width 531 height 22
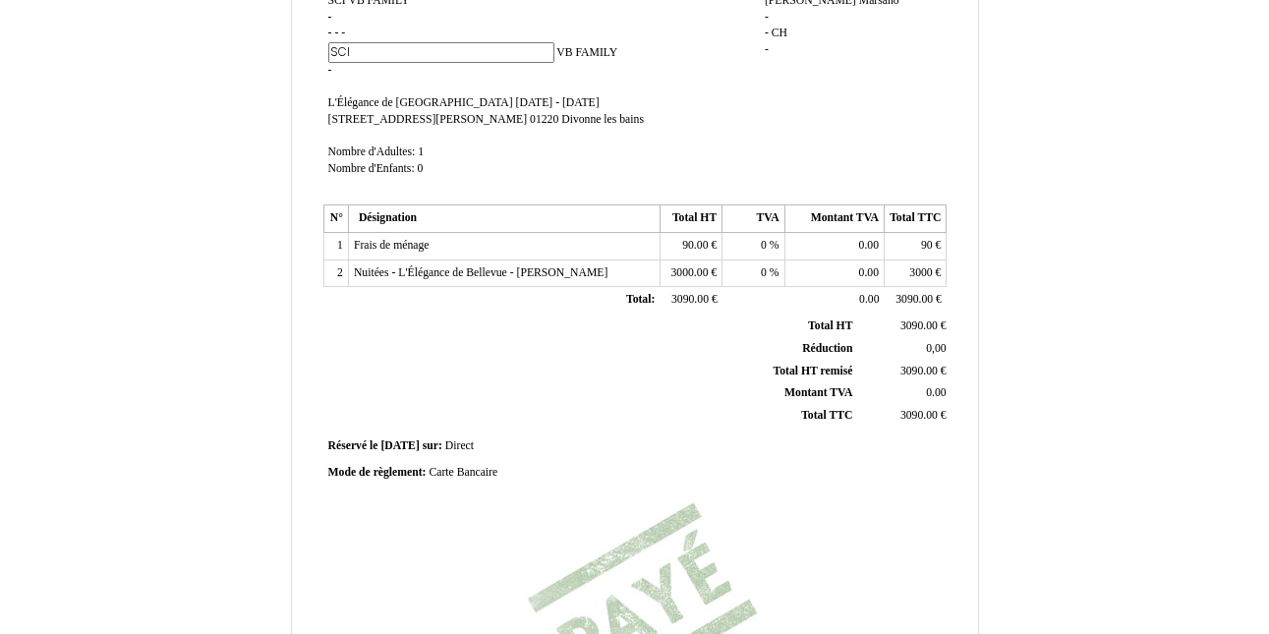
click at [723, 274] on td "0 0 %" at bounding box center [754, 274] width 62 height 28
click at [767, 267] on span "0" at bounding box center [764, 272] width 6 height 13
click at [846, 118] on td "Client: Client: Jean-Luc Jean-Luc Marsano Marsano - - CH CH -" at bounding box center [853, 85] width 187 height 228
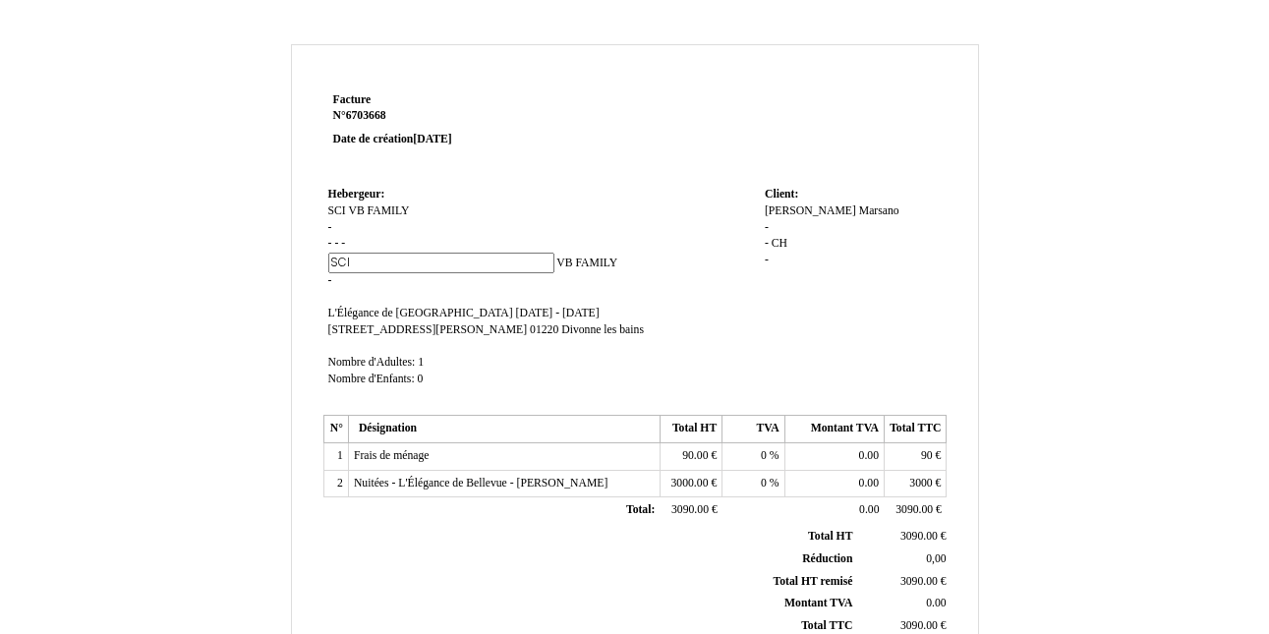
click at [585, 485] on span "Nuitées - L'Élégance de Bellevue - [PERSON_NAME]" at bounding box center [481, 483] width 255 height 13
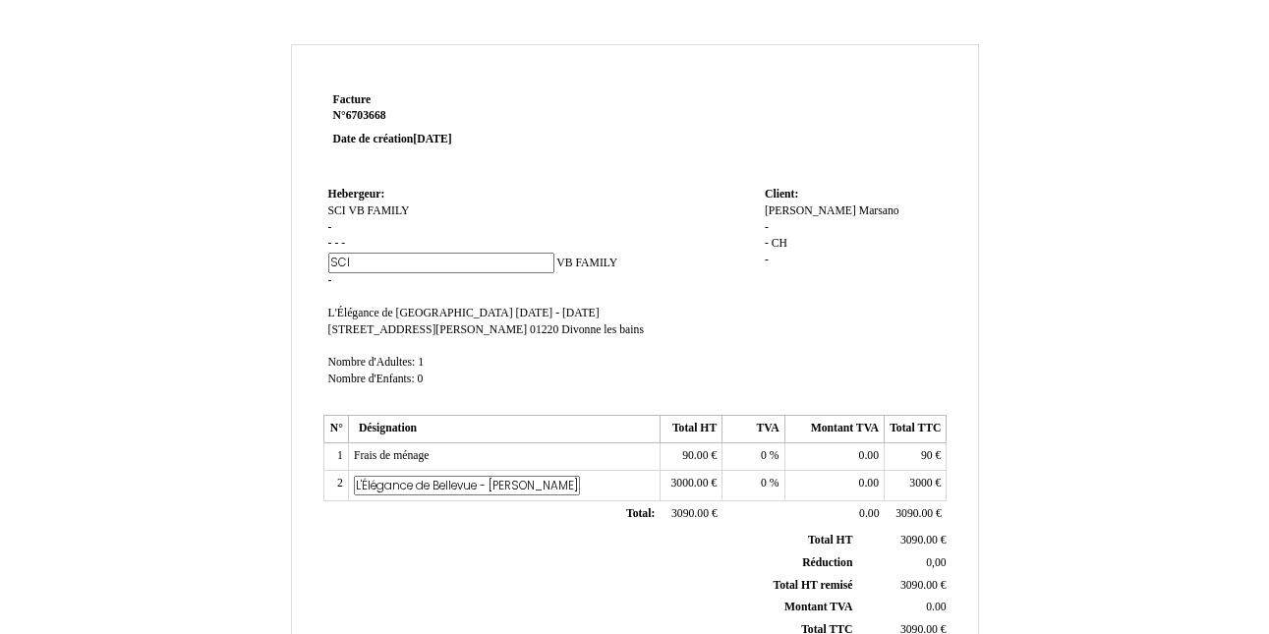
click at [416, 484] on input "Nuitées - L'Élégance de Bellevue - [PERSON_NAME]" at bounding box center [467, 486] width 226 height 21
